Goal: Task Accomplishment & Management: Use online tool/utility

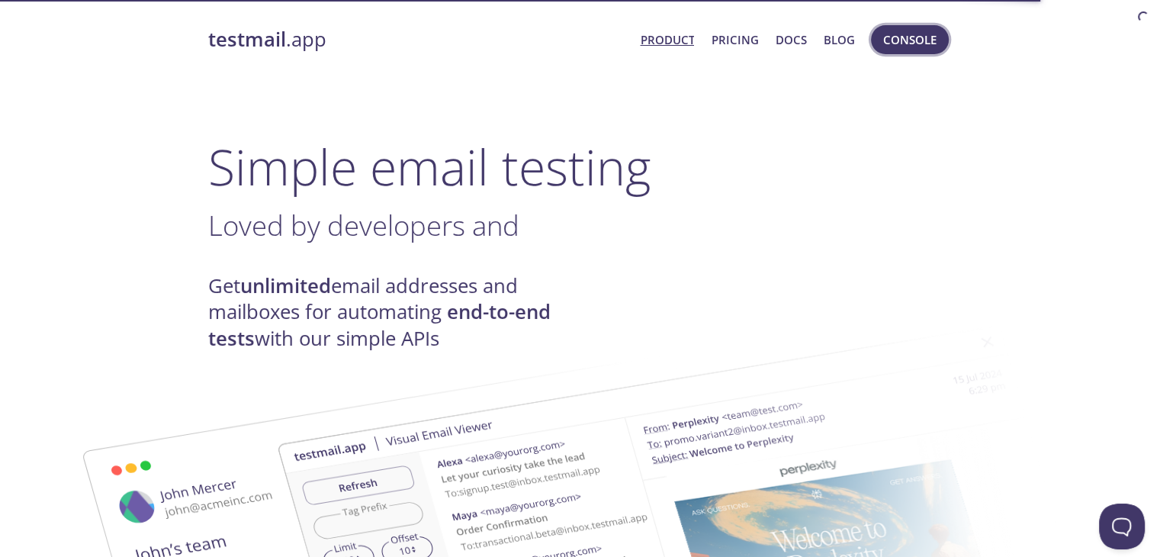
click at [886, 43] on span "Console" at bounding box center [909, 40] width 53 height 20
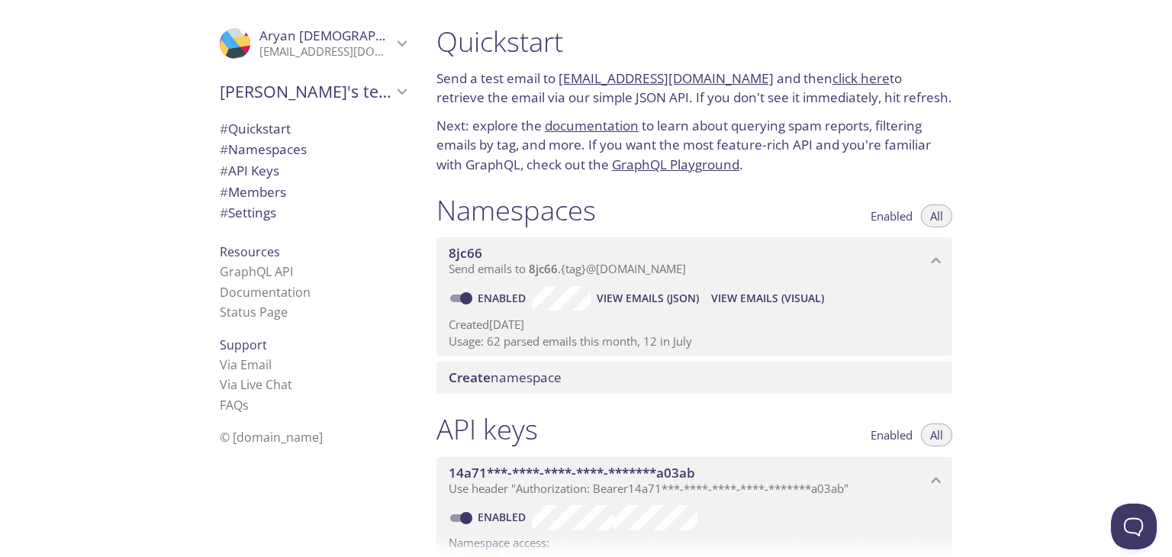
click at [742, 304] on span "View Emails (Visual)" at bounding box center [767, 298] width 113 height 18
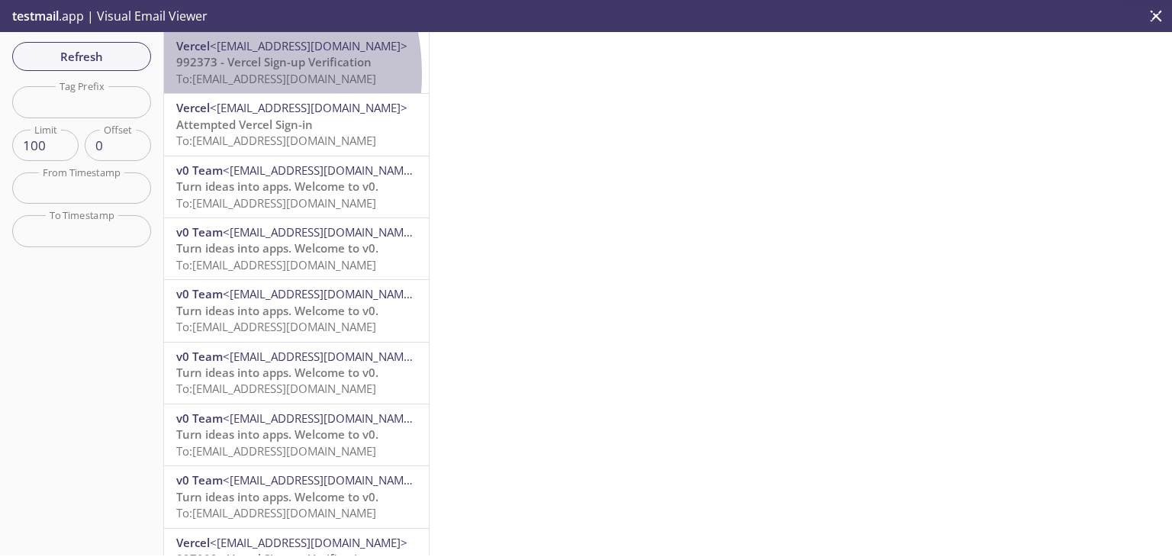
drag, startPoint x: 193, startPoint y: 74, endPoint x: 304, endPoint y: 80, distance: 110.8
click at [304, 80] on span "To: [EMAIL_ADDRESS][DOMAIN_NAME]" at bounding box center [276, 78] width 200 height 15
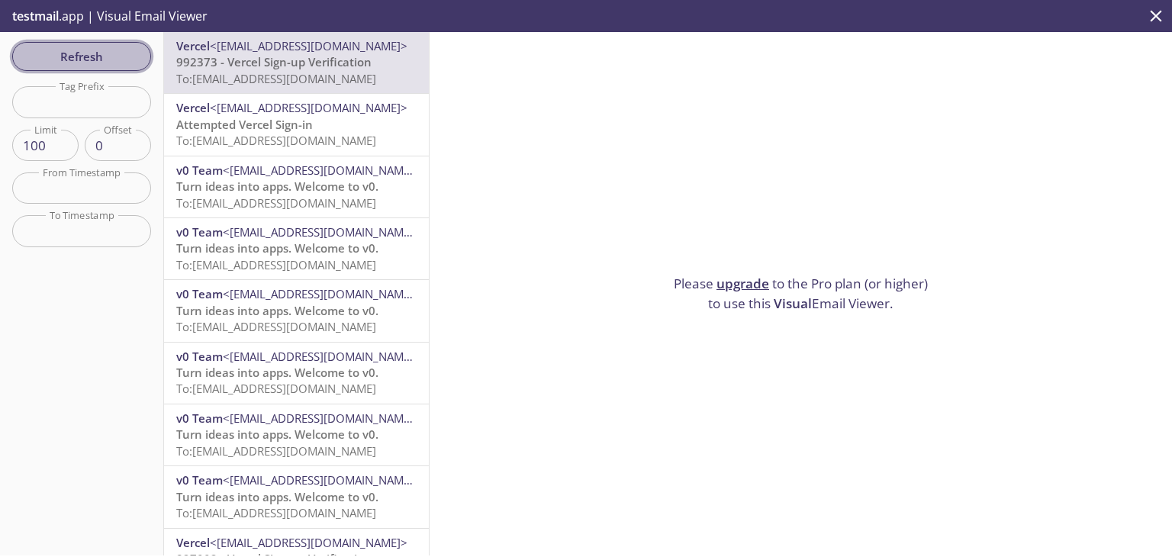
click at [128, 50] on span "Refresh" at bounding box center [81, 57] width 114 height 20
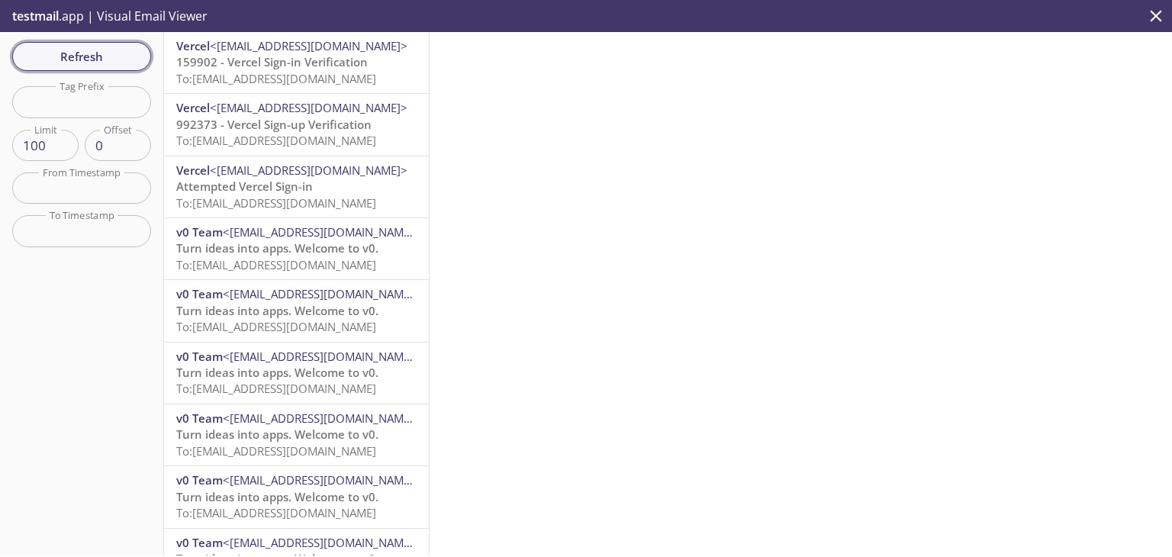
click at [122, 58] on span "Refresh" at bounding box center [81, 57] width 114 height 20
click at [116, 61] on span "Refresh" at bounding box center [81, 57] width 114 height 20
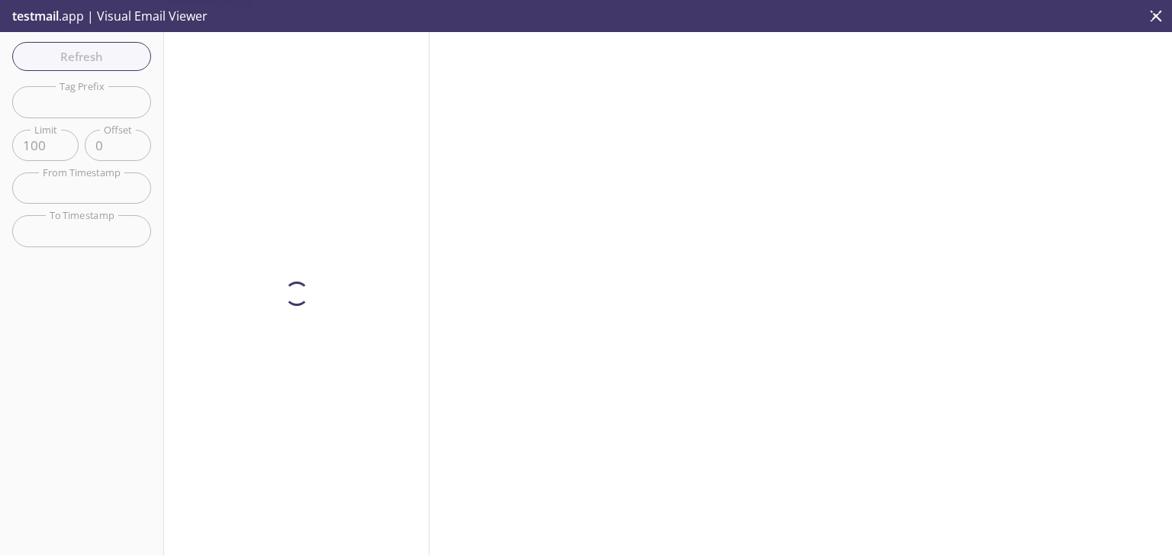
click at [125, 56] on div "Refresh Filters Tag Prefix Tag Prefix Limit 100 Limit Offset 0 Offset From Time…" at bounding box center [82, 293] width 164 height 523
click at [122, 58] on div "Refresh Filters Tag Prefix Tag Prefix Limit 100 Limit Offset 0 Offset From Time…" at bounding box center [82, 293] width 164 height 523
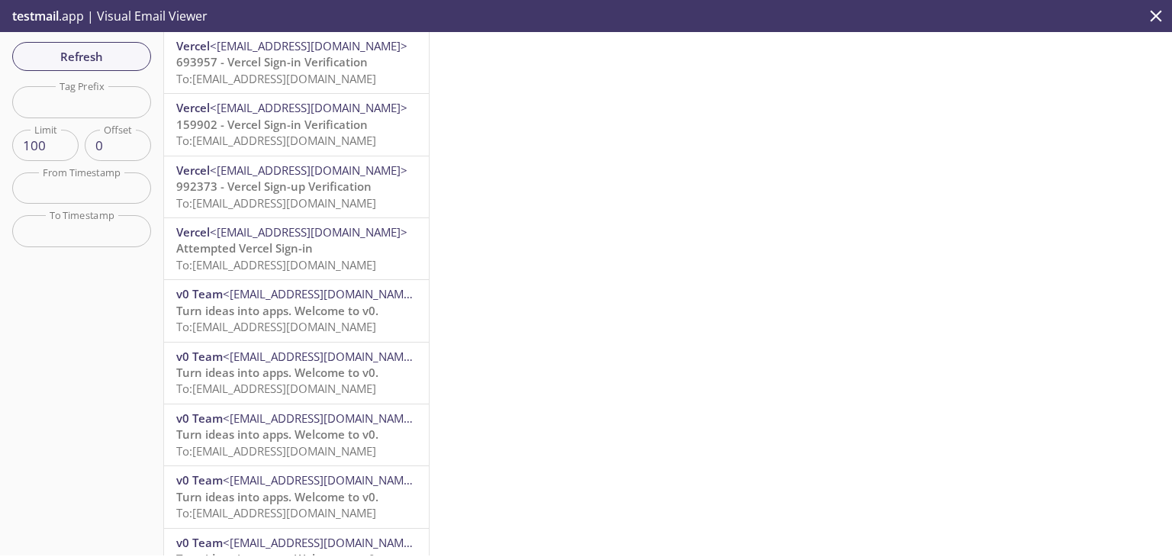
click at [122, 58] on span "Refresh" at bounding box center [81, 57] width 114 height 20
